Goal: Use online tool/utility: Use online tool/utility

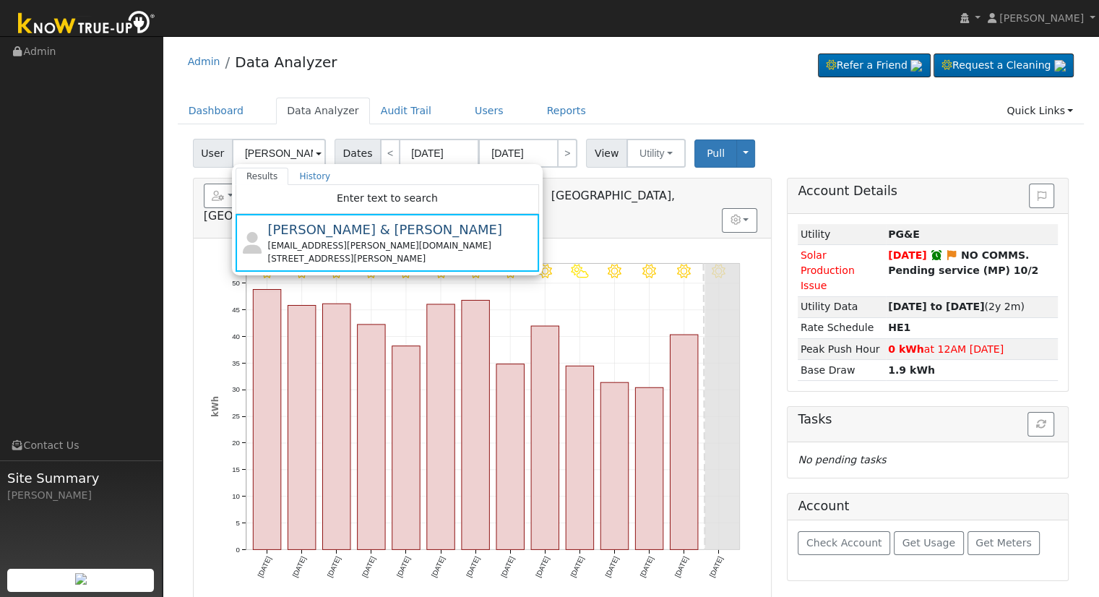
click at [298, 147] on input "[PERSON_NAME] & [PERSON_NAME]" at bounding box center [279, 153] width 94 height 29
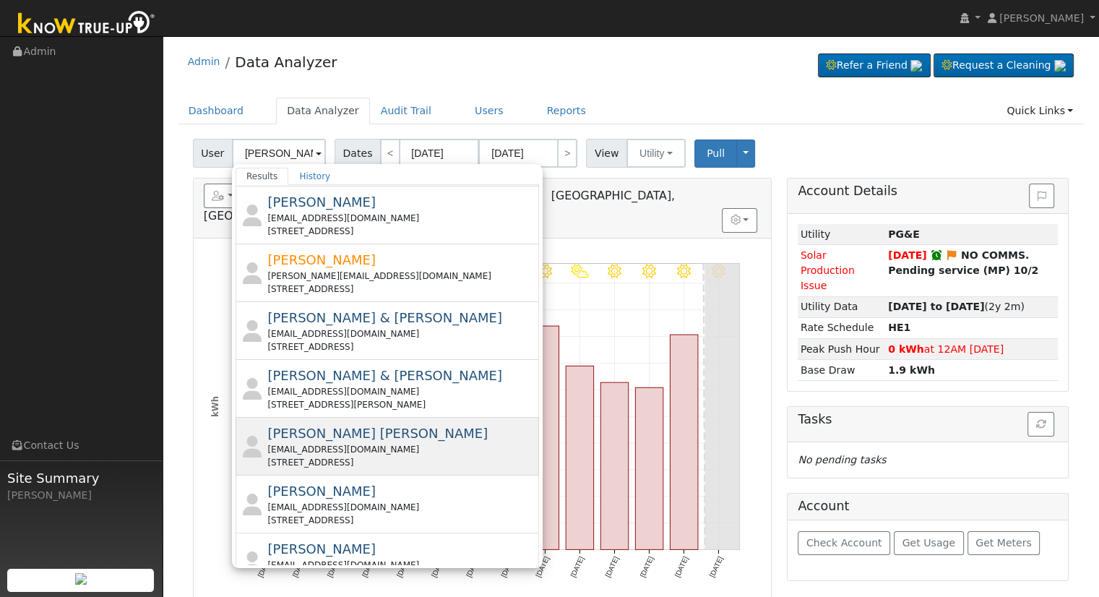
scroll to position [507, 0]
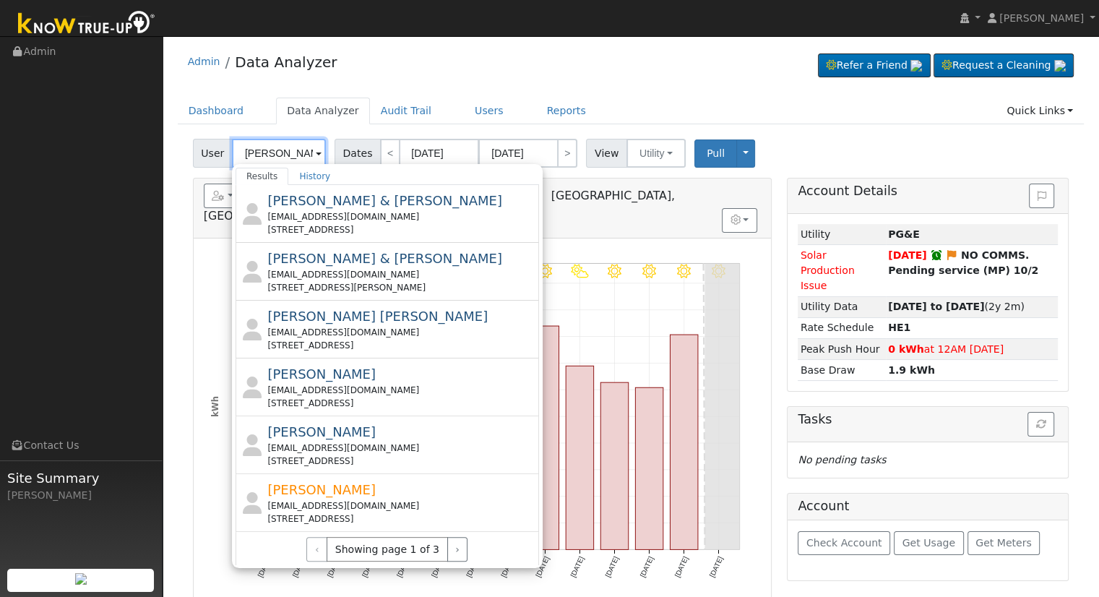
click at [283, 162] on input "[PERSON_NAME]" at bounding box center [279, 153] width 94 height 29
paste input "Her and [PERSON_NAME]"
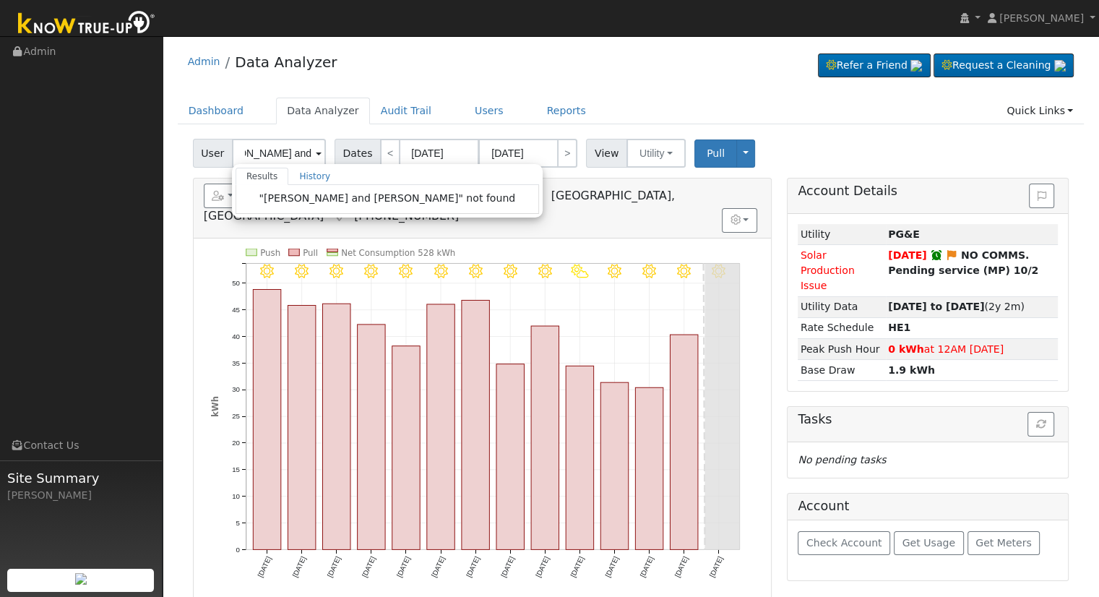
scroll to position [0, 0]
click at [292, 154] on input "[PERSON_NAME] and [PERSON_NAME]" at bounding box center [279, 153] width 94 height 29
drag, startPoint x: 282, startPoint y: 157, endPoint x: 243, endPoint y: 154, distance: 39.1
click at [243, 154] on input "[PERSON_NAME]" at bounding box center [279, 153] width 94 height 29
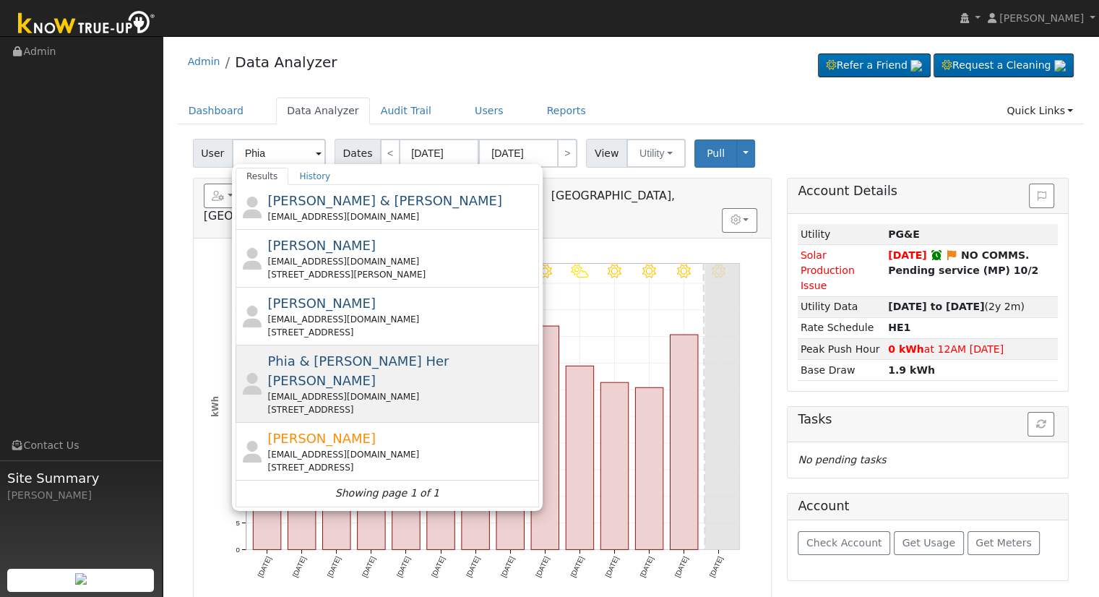
click at [385, 390] on div "[EMAIL_ADDRESS][DOMAIN_NAME]" at bounding box center [401, 396] width 268 height 13
type input "Phia & [PERSON_NAME] Her [PERSON_NAME]"
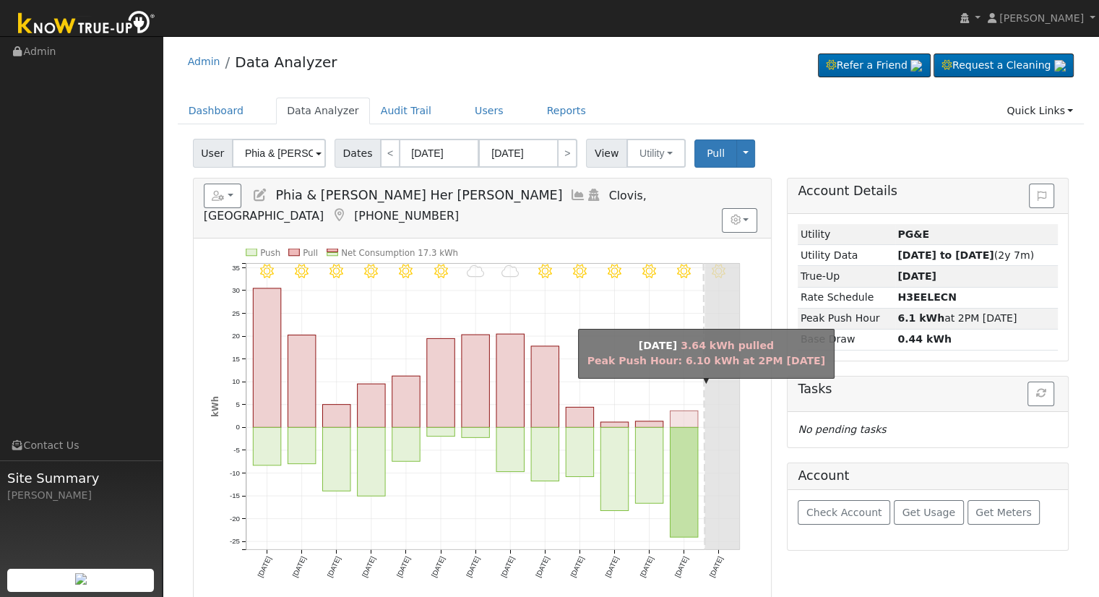
click at [679, 411] on rect "onclick=""" at bounding box center [683, 419] width 27 height 17
type input "[DATE]"
